Goal: Task Accomplishment & Management: Complete application form

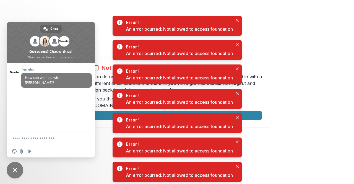
click at [22, 170] on span "Close chat" at bounding box center [15, 170] width 17 height 17
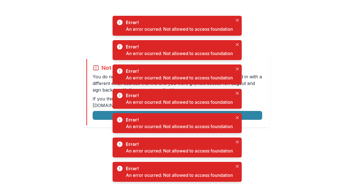
click at [91, 152] on div "Not allowed to view page You do not have permission to view the page. It is lik…" at bounding box center [177, 92] width 354 height 184
click at [99, 114] on button "Logout" at bounding box center [178, 115] width 170 height 9
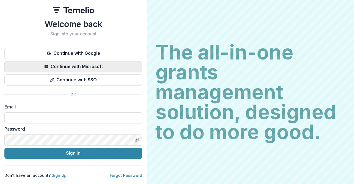
click at [112, 68] on button "Continue with Microsoft" at bounding box center [73, 66] width 138 height 11
